Goal: Transaction & Acquisition: Purchase product/service

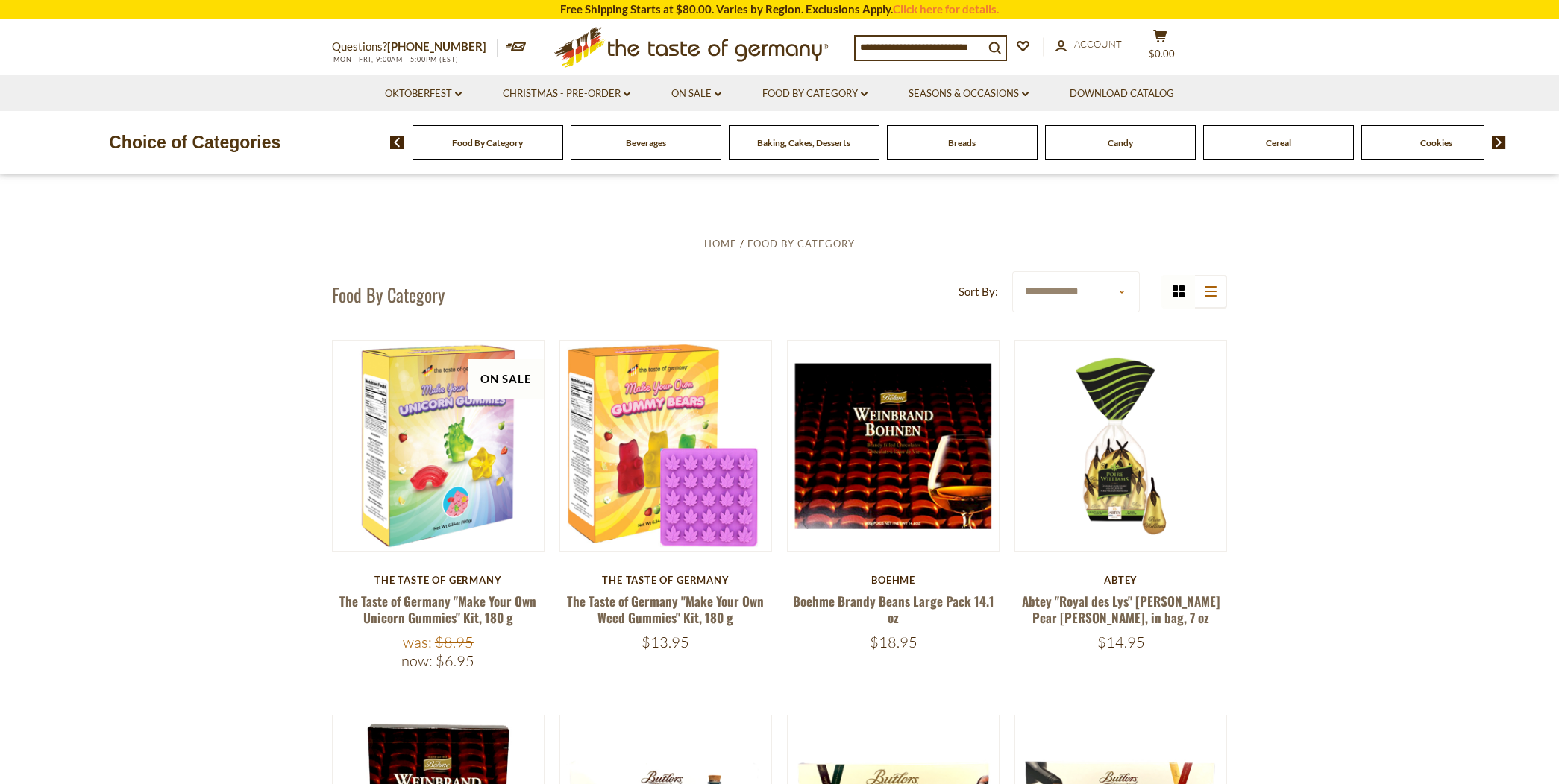
click at [665, 145] on span "Beverages" at bounding box center [646, 143] width 41 height 11
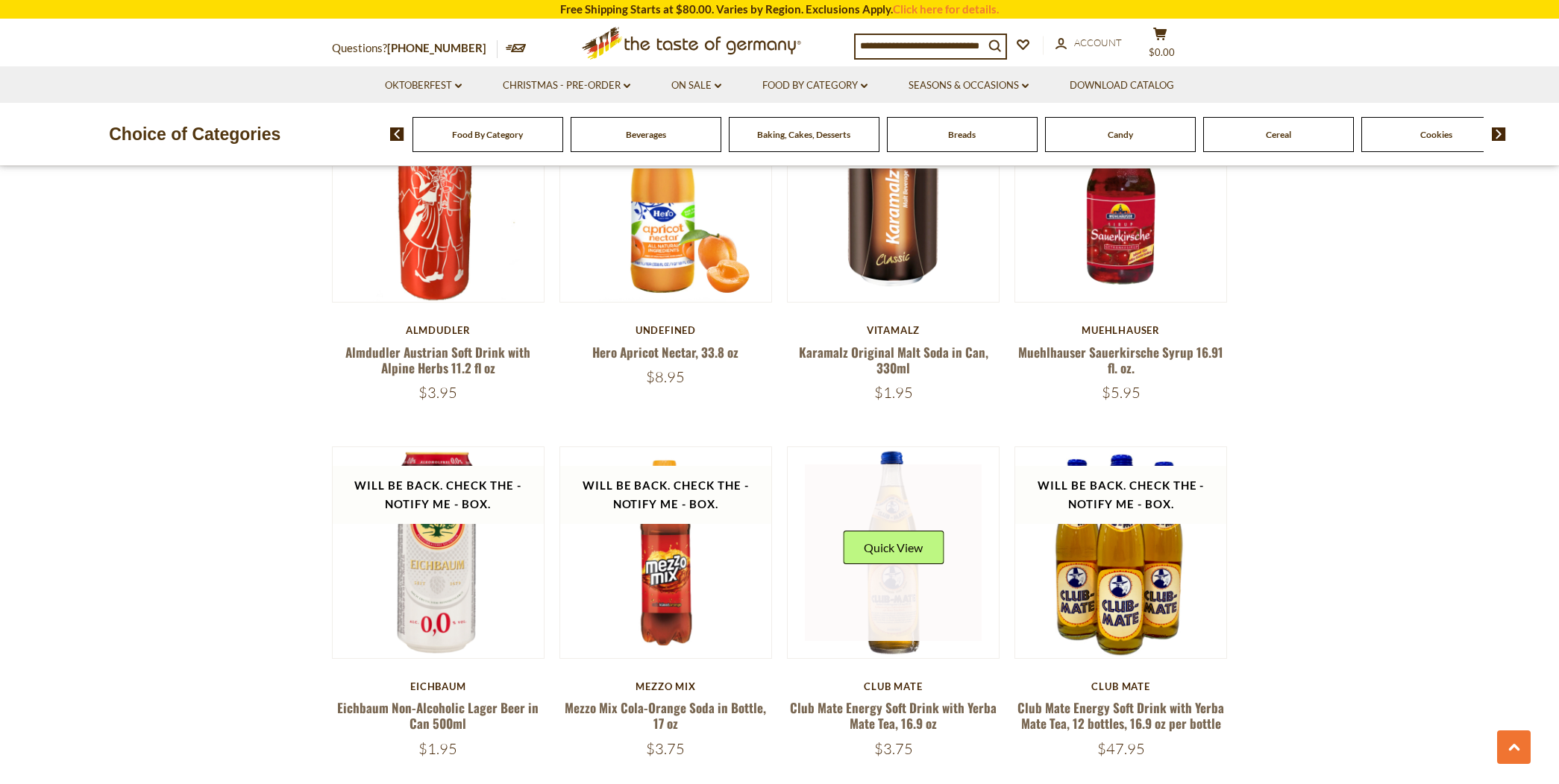
scroll to position [2485, 0]
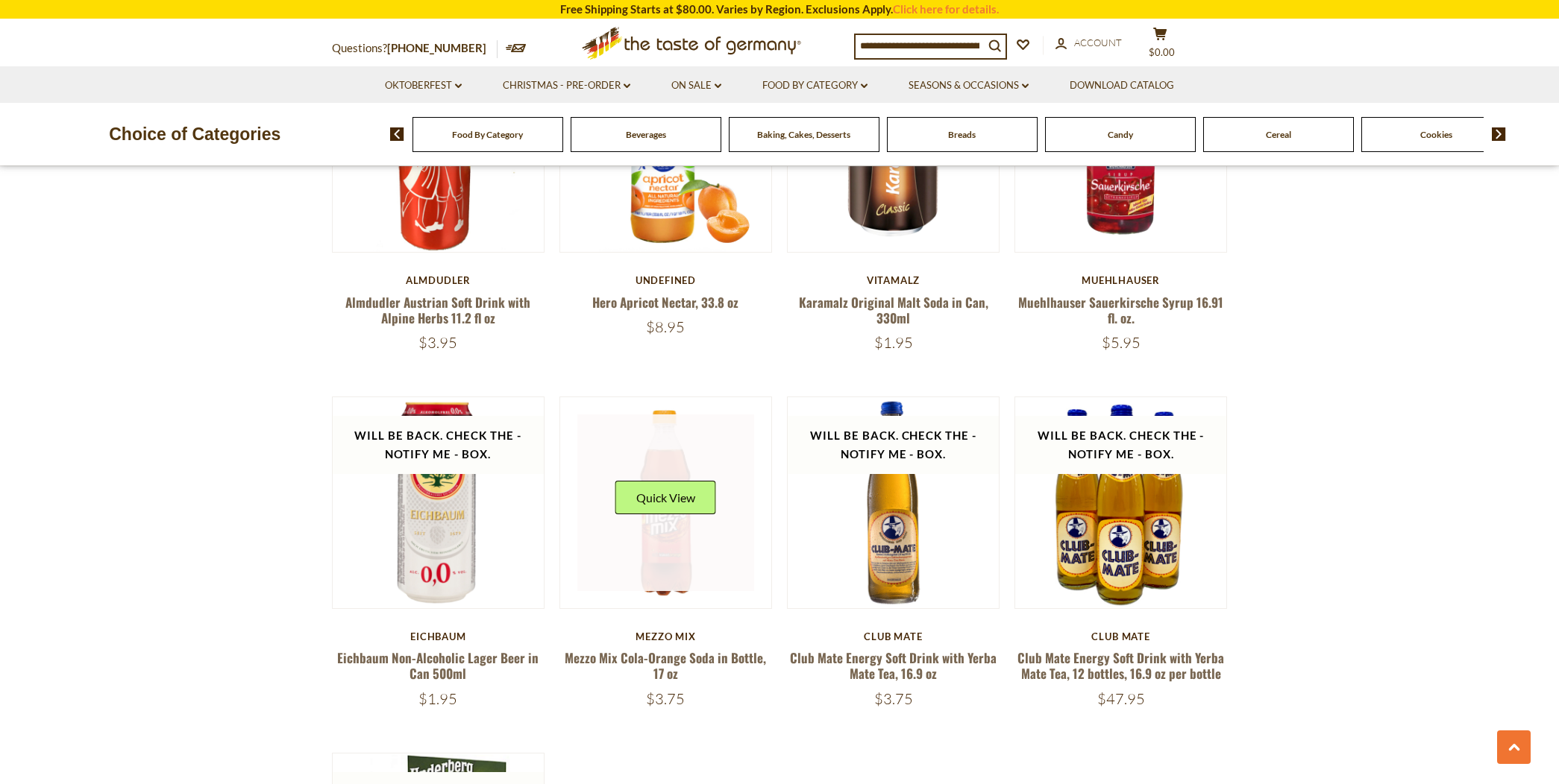
click at [655, 519] on div "Quick View" at bounding box center [666, 503] width 101 height 45
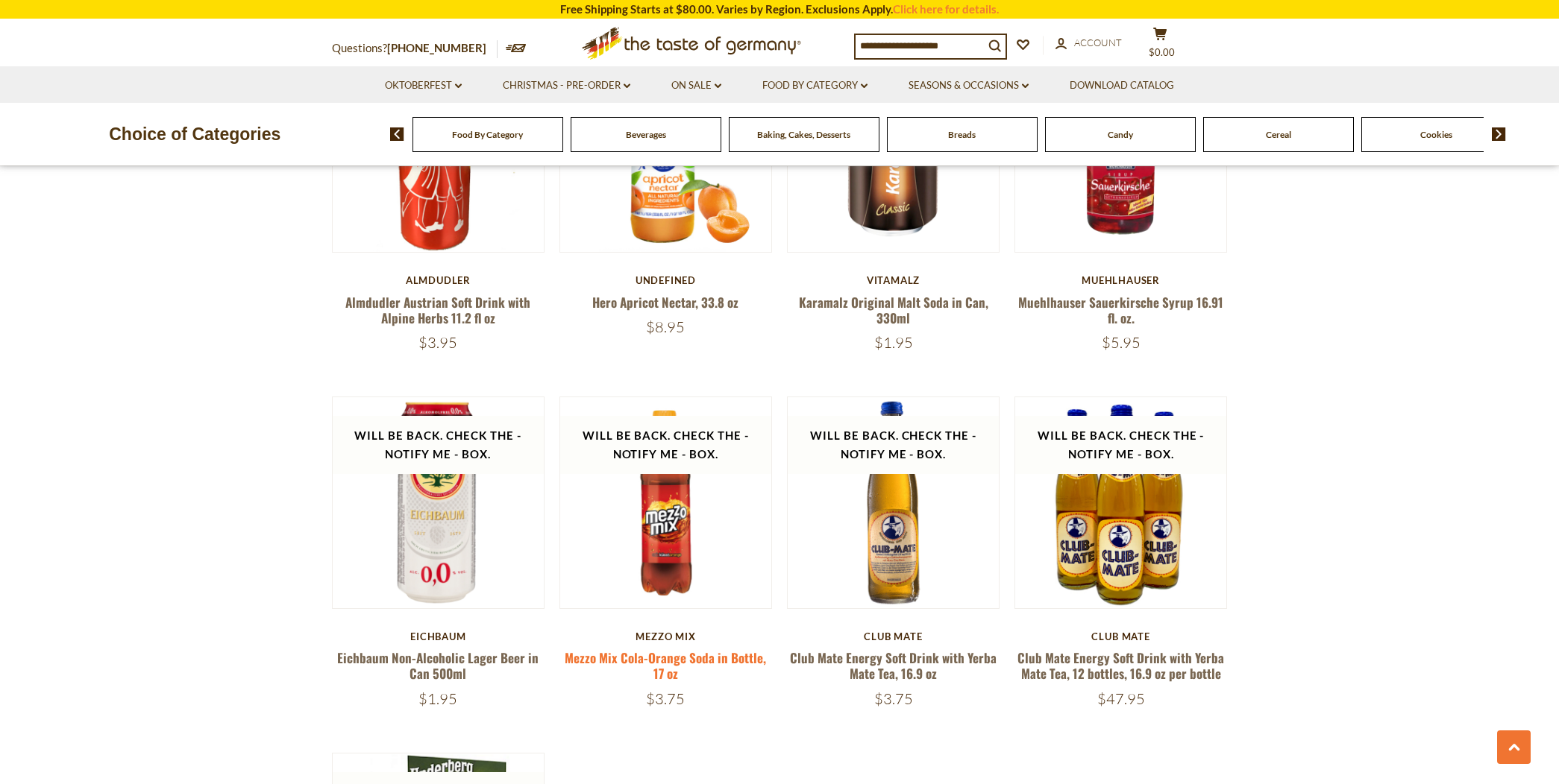
click at [657, 651] on link "Mezzo Mix Cola-Orange Soda in Bottle, 17 oz" at bounding box center [665, 666] width 201 height 34
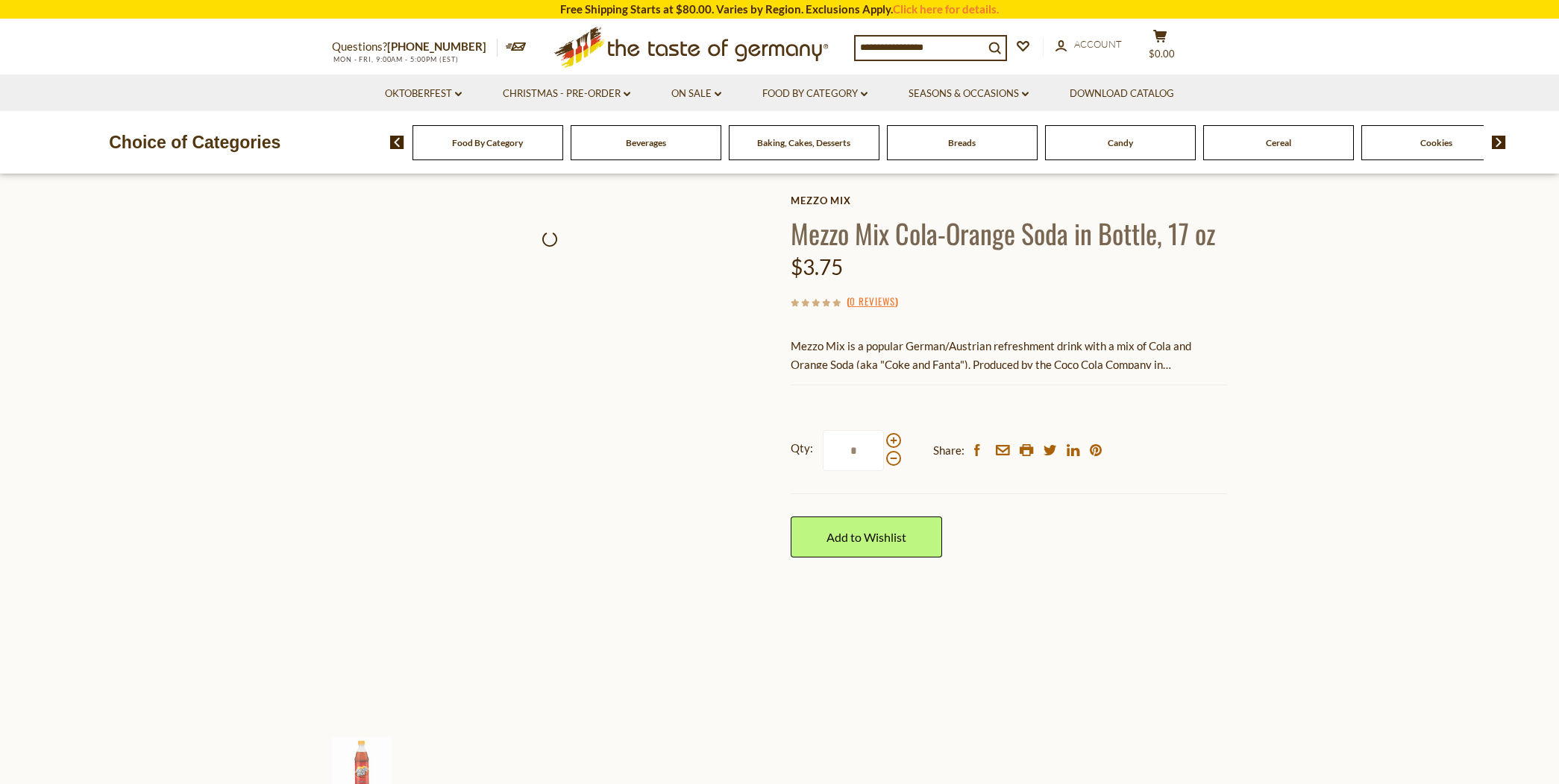
click at [660, 642] on div at bounding box center [550, 507] width 437 height 437
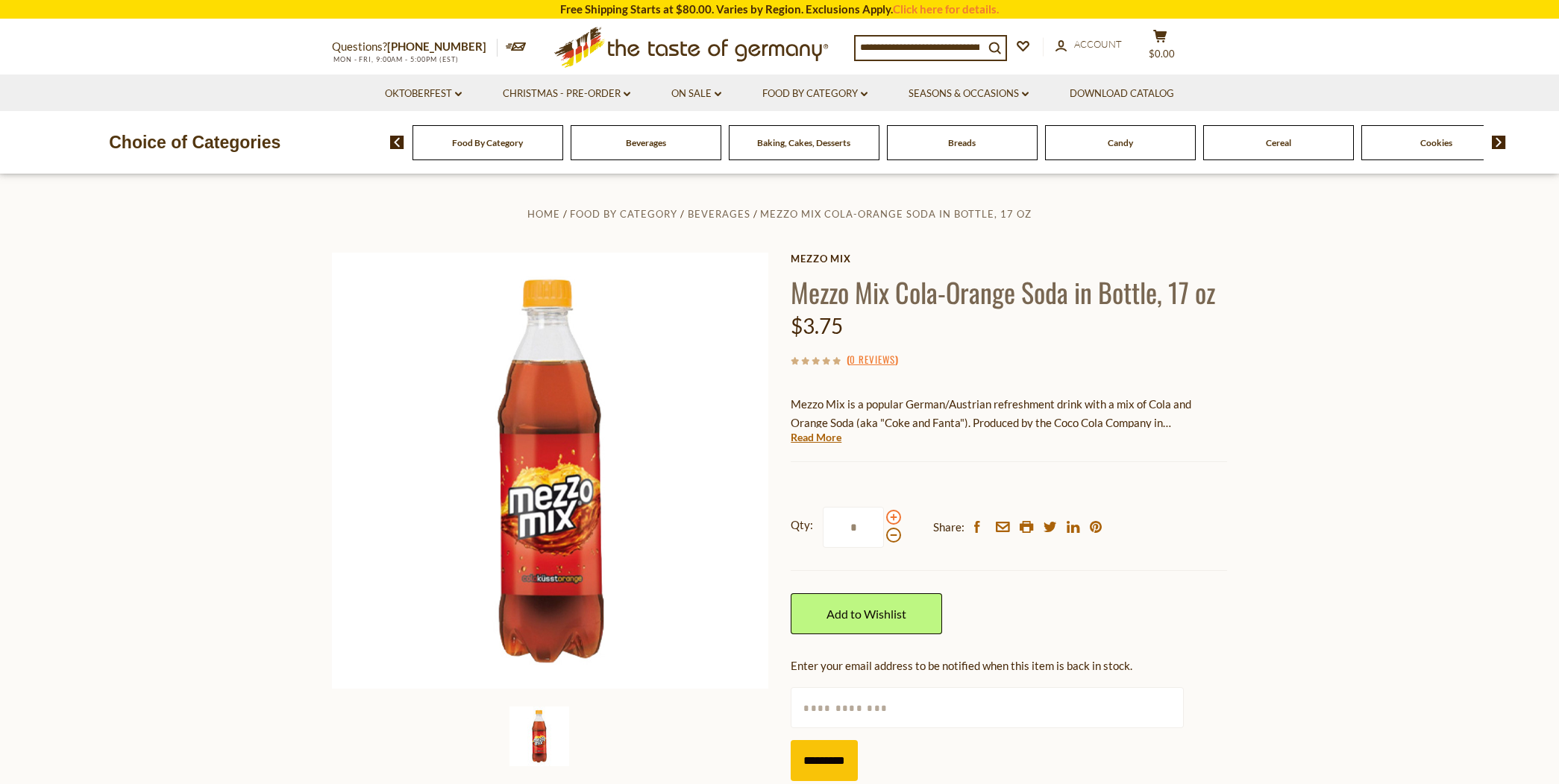
click at [889, 515] on span at bounding box center [893, 517] width 15 height 15
click at [884, 515] on input "*" at bounding box center [853, 528] width 61 height 41
click at [889, 514] on span at bounding box center [893, 517] width 15 height 15
click at [884, 514] on input "*" at bounding box center [853, 528] width 61 height 41
type input "*"
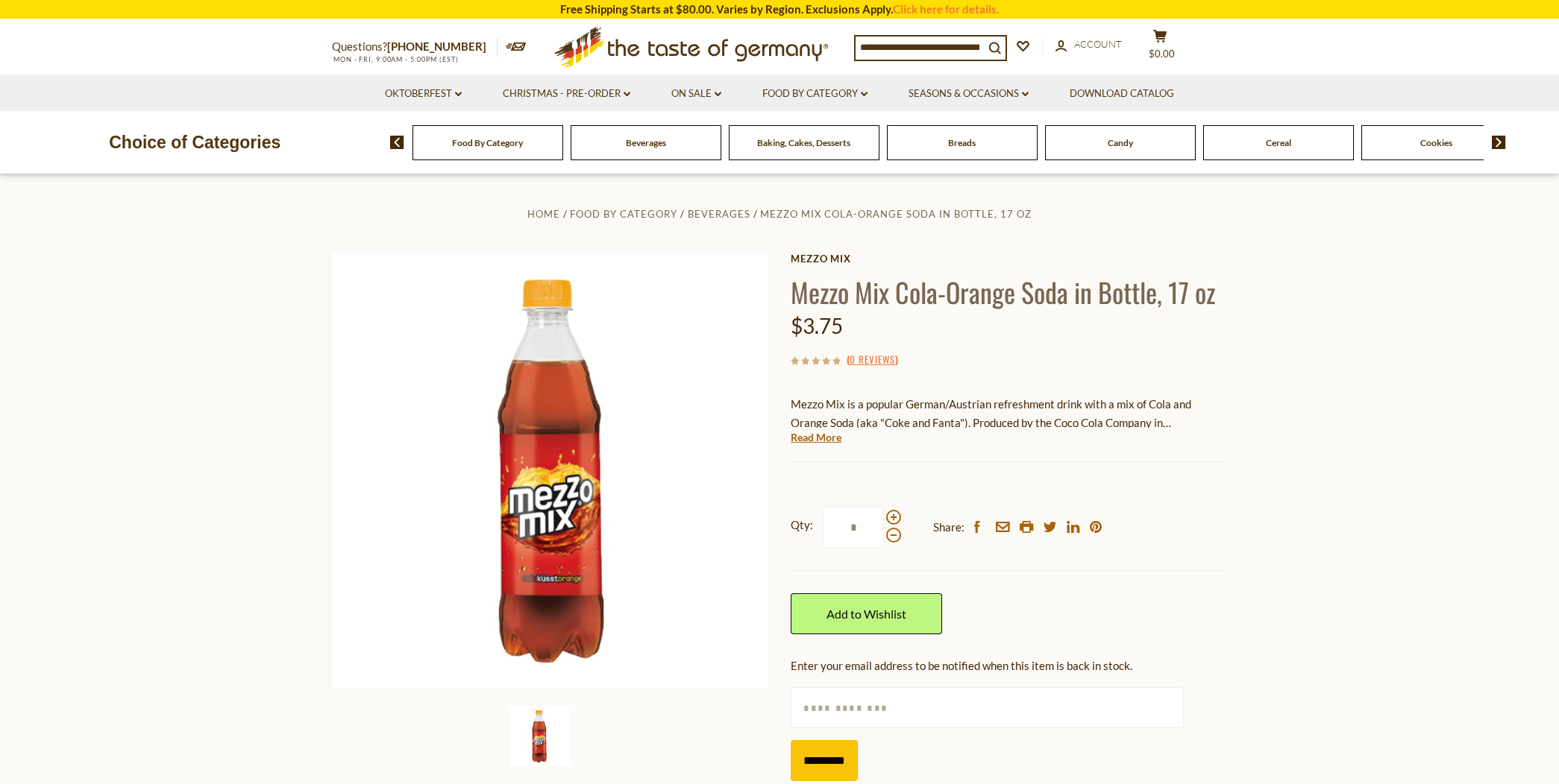
click at [811, 702] on input "text" at bounding box center [986, 708] width 392 height 41
type input "**********"
click at [842, 757] on input "*********" at bounding box center [824, 761] width 67 height 41
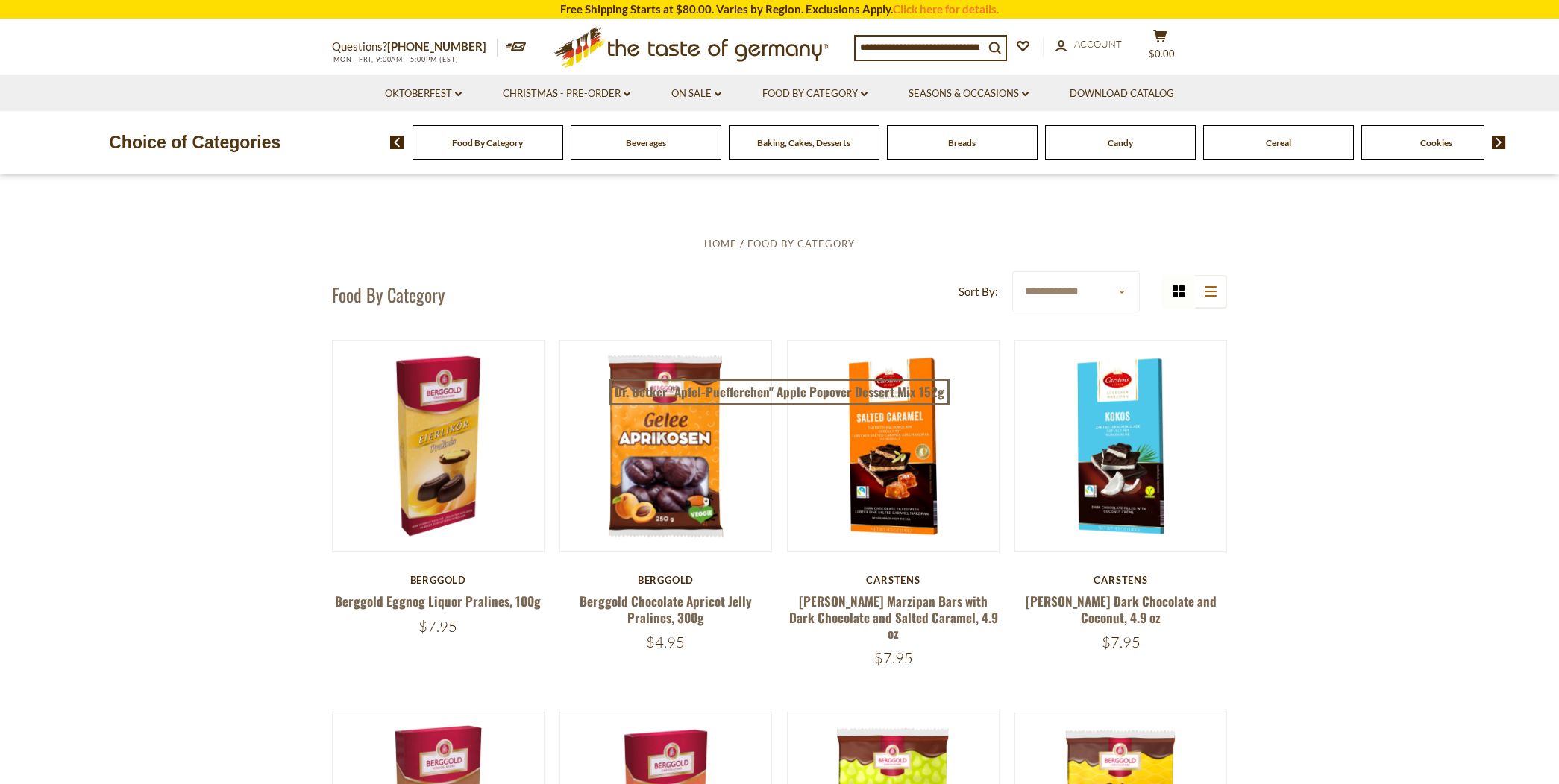
click at [640, 142] on span "Beverages" at bounding box center [646, 143] width 41 height 11
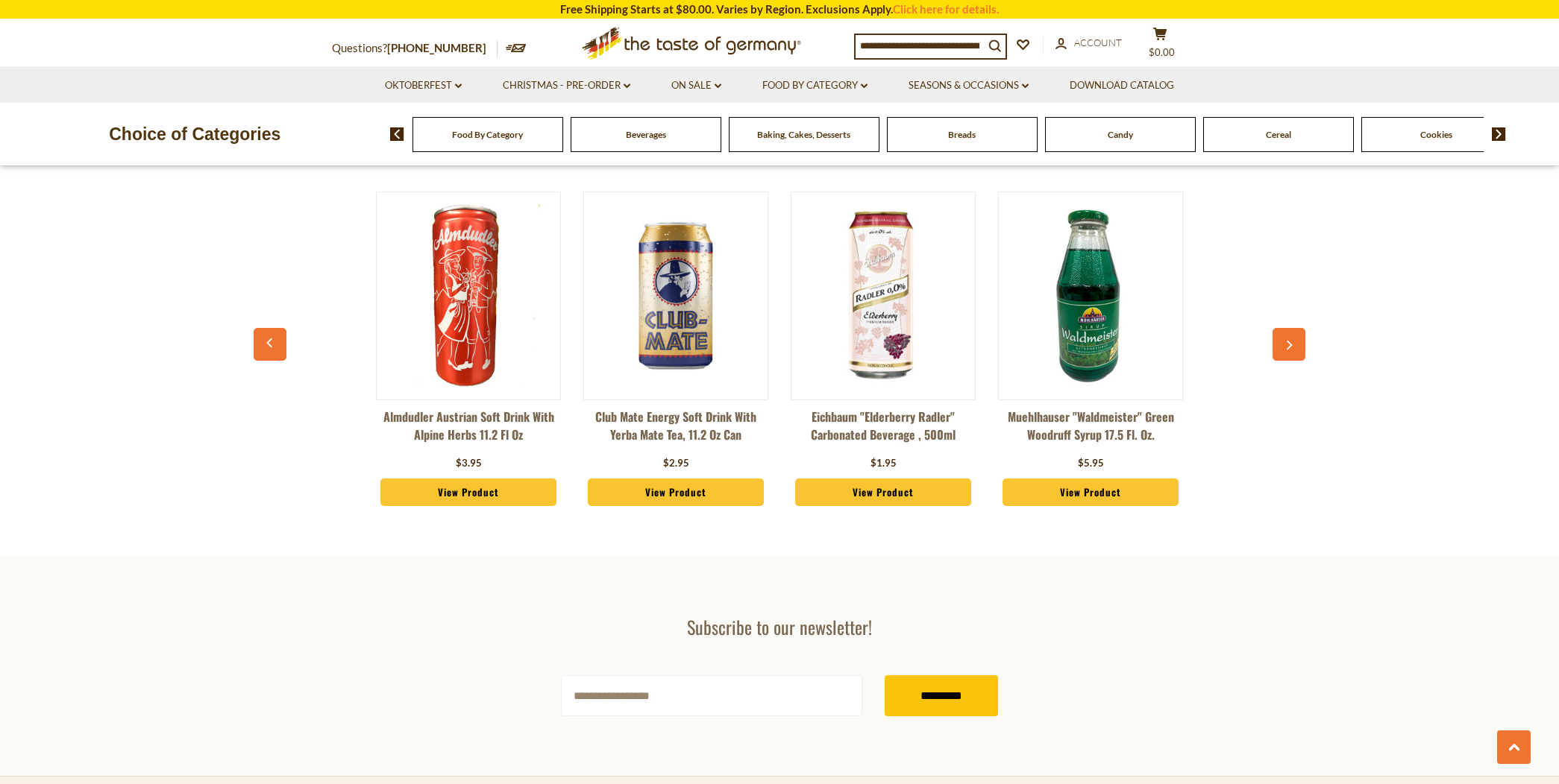
scroll to position [3561, 0]
